Goal: Task Accomplishment & Management: Use online tool/utility

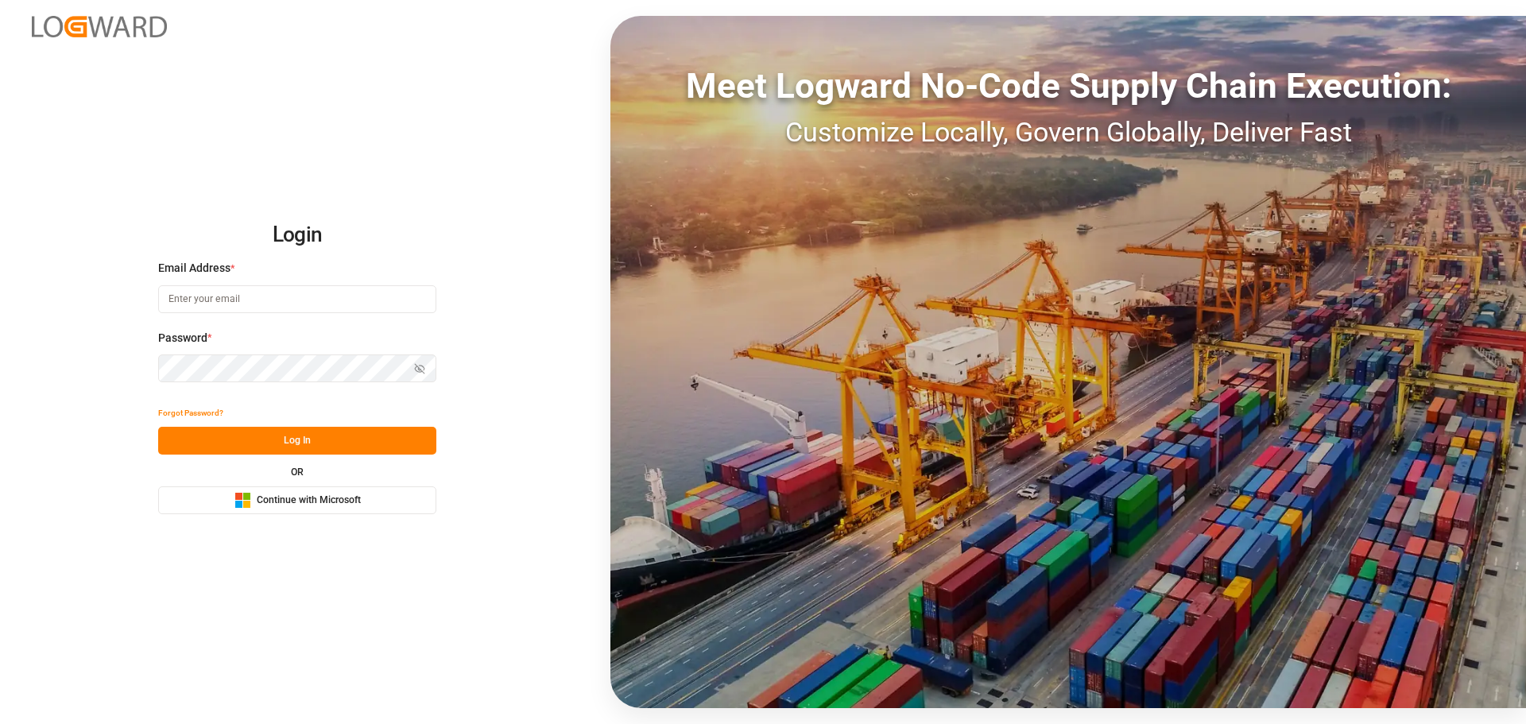
click at [278, 499] on span "Continue with Microsoft" at bounding box center [309, 500] width 104 height 14
click at [296, 497] on span "Continue with Microsoft" at bounding box center [309, 500] width 104 height 14
